Goal: Task Accomplishment & Management: Manage account settings

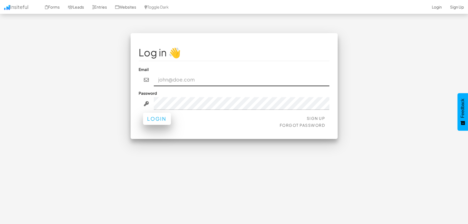
type input "marketing@mapsted.com"
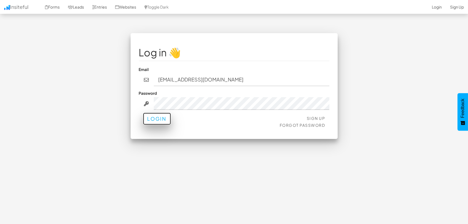
click at [161, 119] on button "Login" at bounding box center [157, 119] width 28 height 12
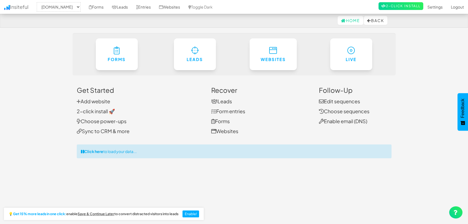
select select "1505"
click at [122, 7] on link "Leads" at bounding box center [120, 7] width 24 height 14
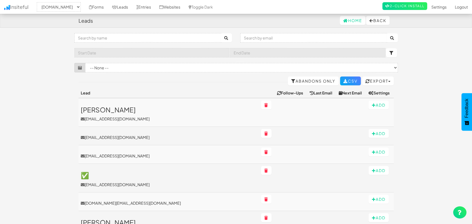
select select "1505"
